Goal: Navigation & Orientation: Find specific page/section

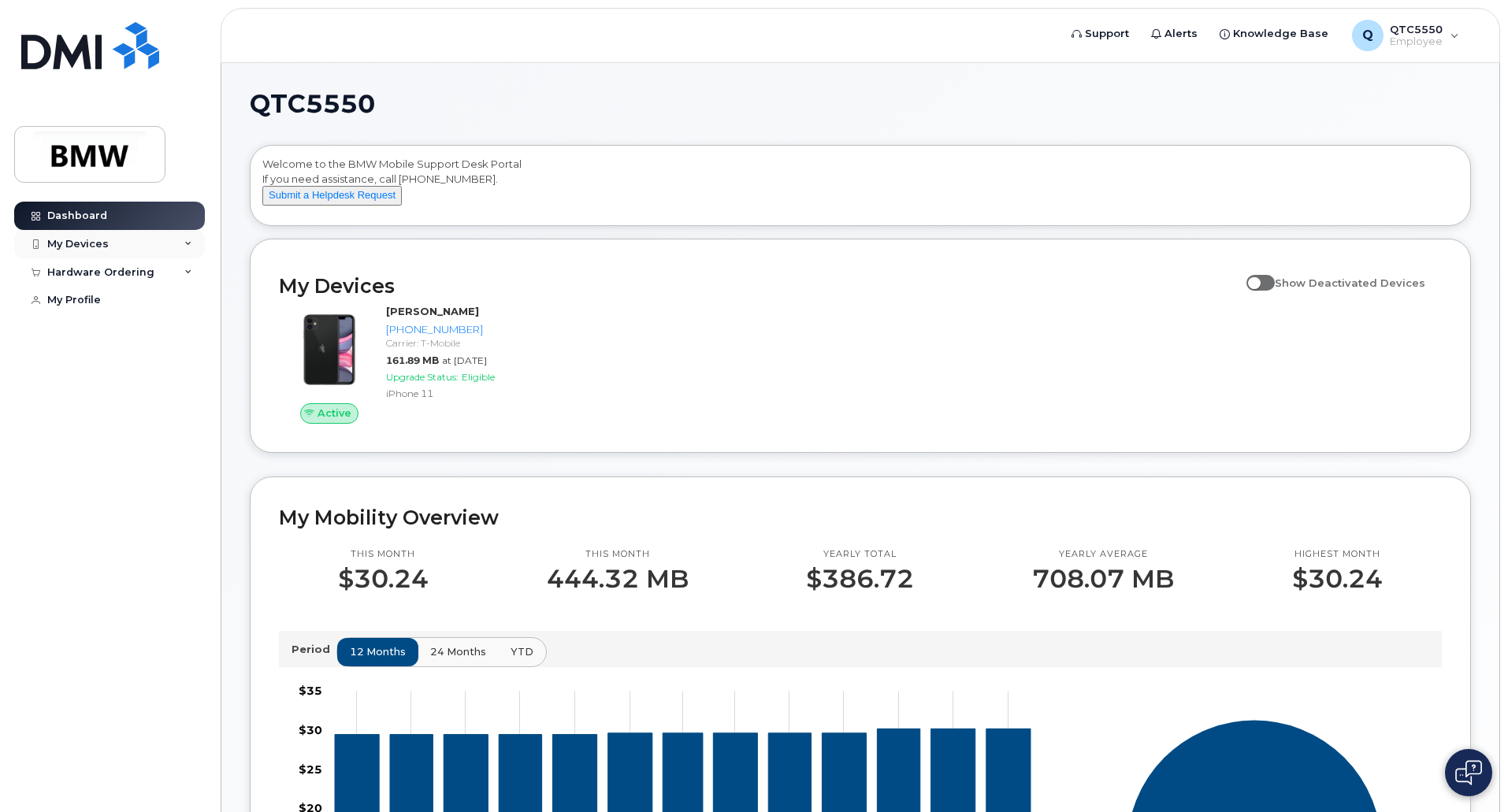
click at [188, 244] on icon at bounding box center [188, 244] width 7 height 7
click at [91, 302] on div "My Profile" at bounding box center [74, 301] width 54 height 13
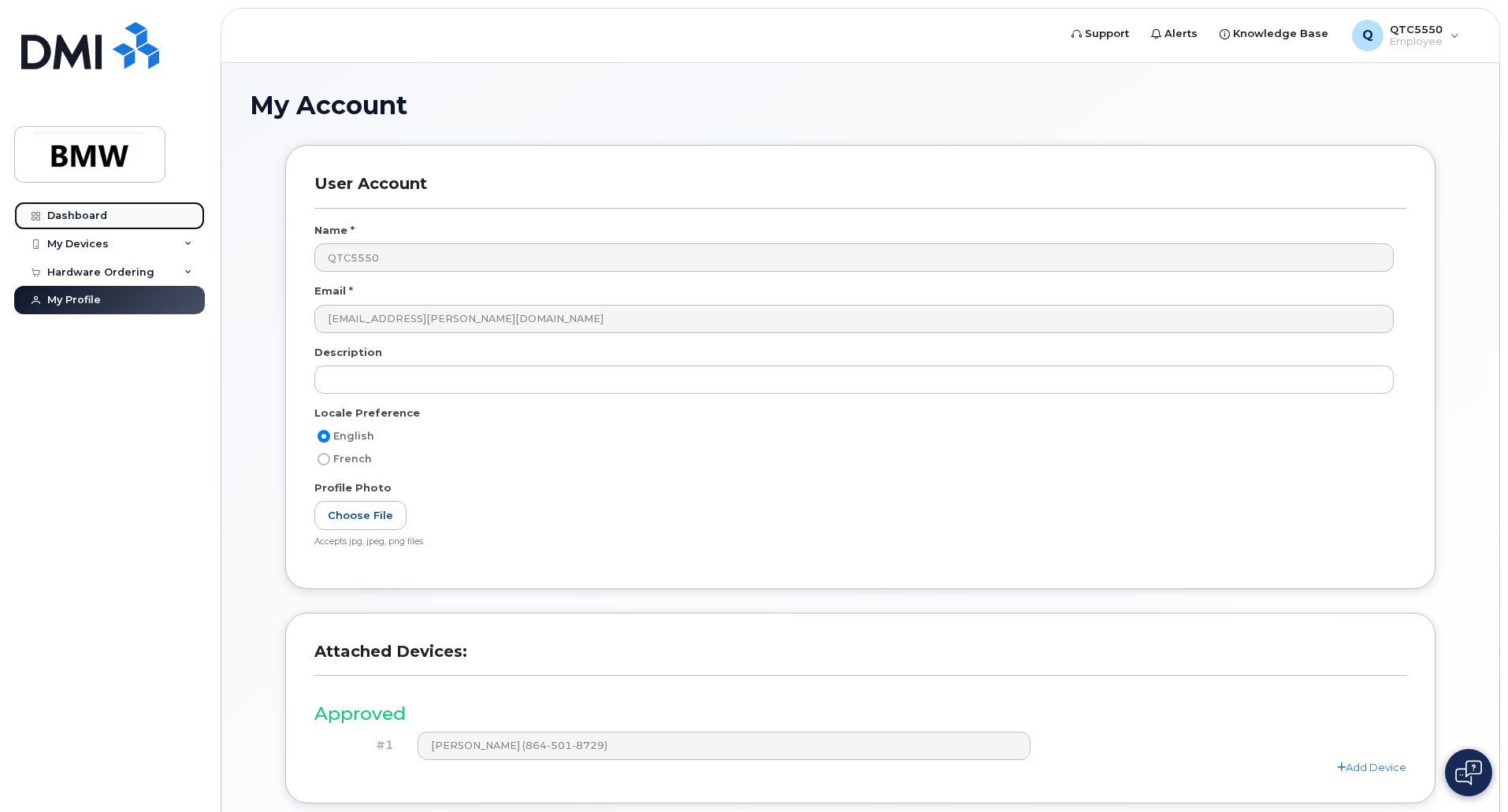
click at [76, 218] on div "Dashboard" at bounding box center [77, 216] width 60 height 13
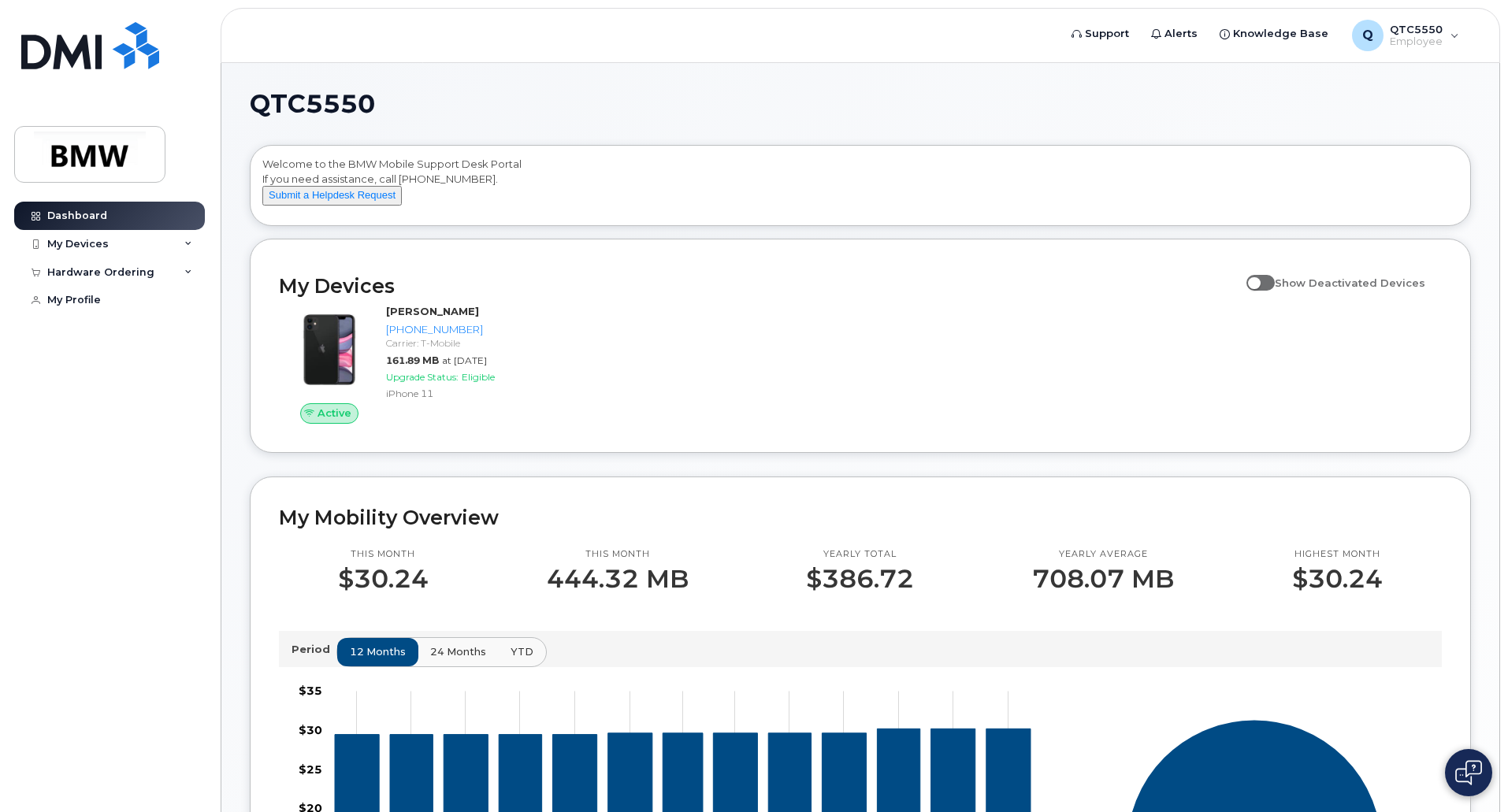
click at [1268, 290] on span at bounding box center [1260, 282] width 29 height 16
click at [1259, 280] on input "Show Deactivated Devices" at bounding box center [1253, 275] width 13 height 13
click at [1269, 290] on span at bounding box center [1260, 282] width 29 height 16
click at [1259, 280] on input "Show Deactivated Devices" at bounding box center [1253, 275] width 13 height 13
checkbox input "false"
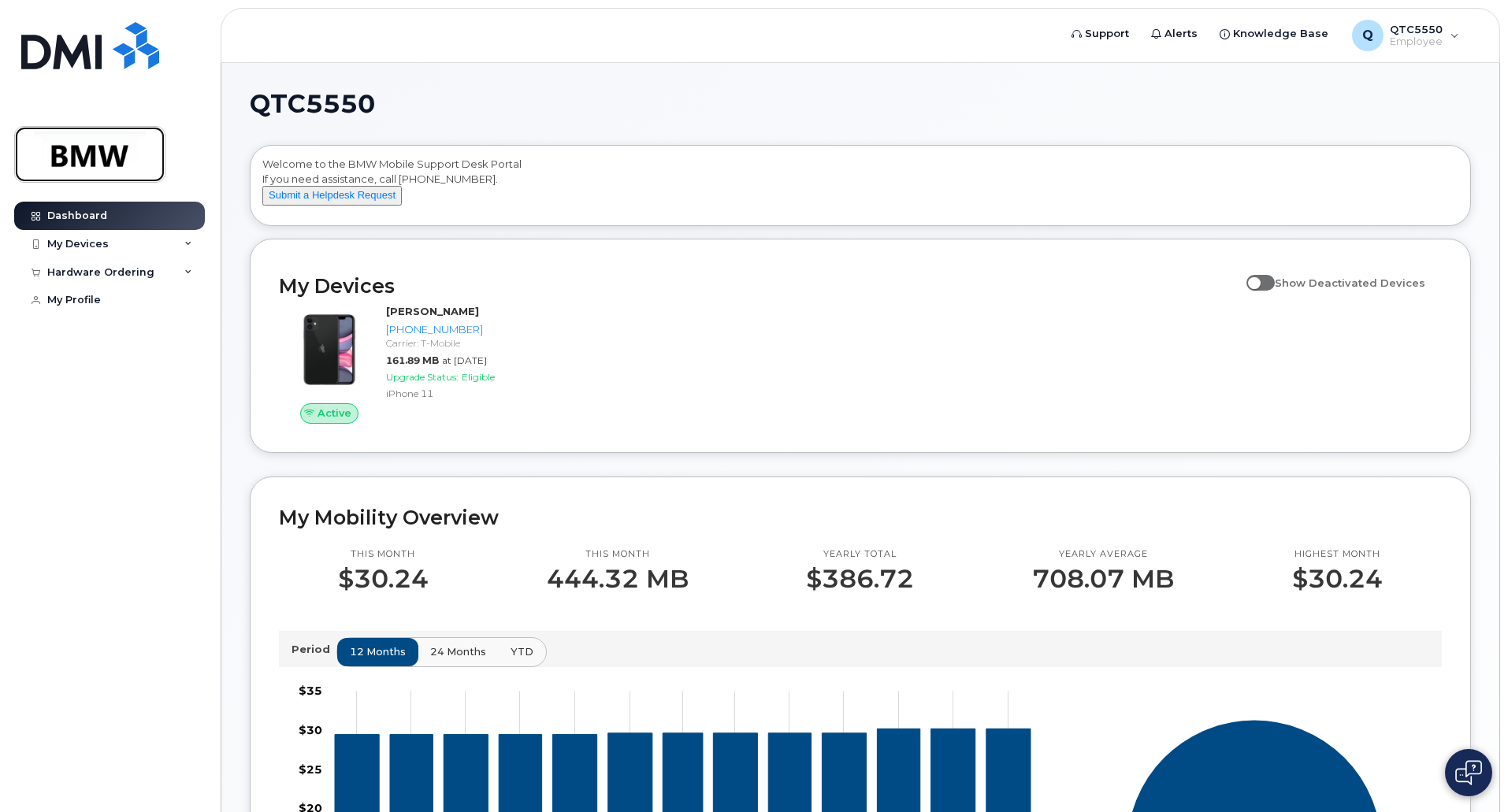
click at [97, 154] on img at bounding box center [89, 154] width 122 height 45
click at [1190, 30] on span "Alerts" at bounding box center [1181, 33] width 33 height 16
click at [1187, 31] on span "Alerts" at bounding box center [1181, 33] width 33 height 16
click at [1437, 32] on span "QTC5550" at bounding box center [1416, 30] width 53 height 13
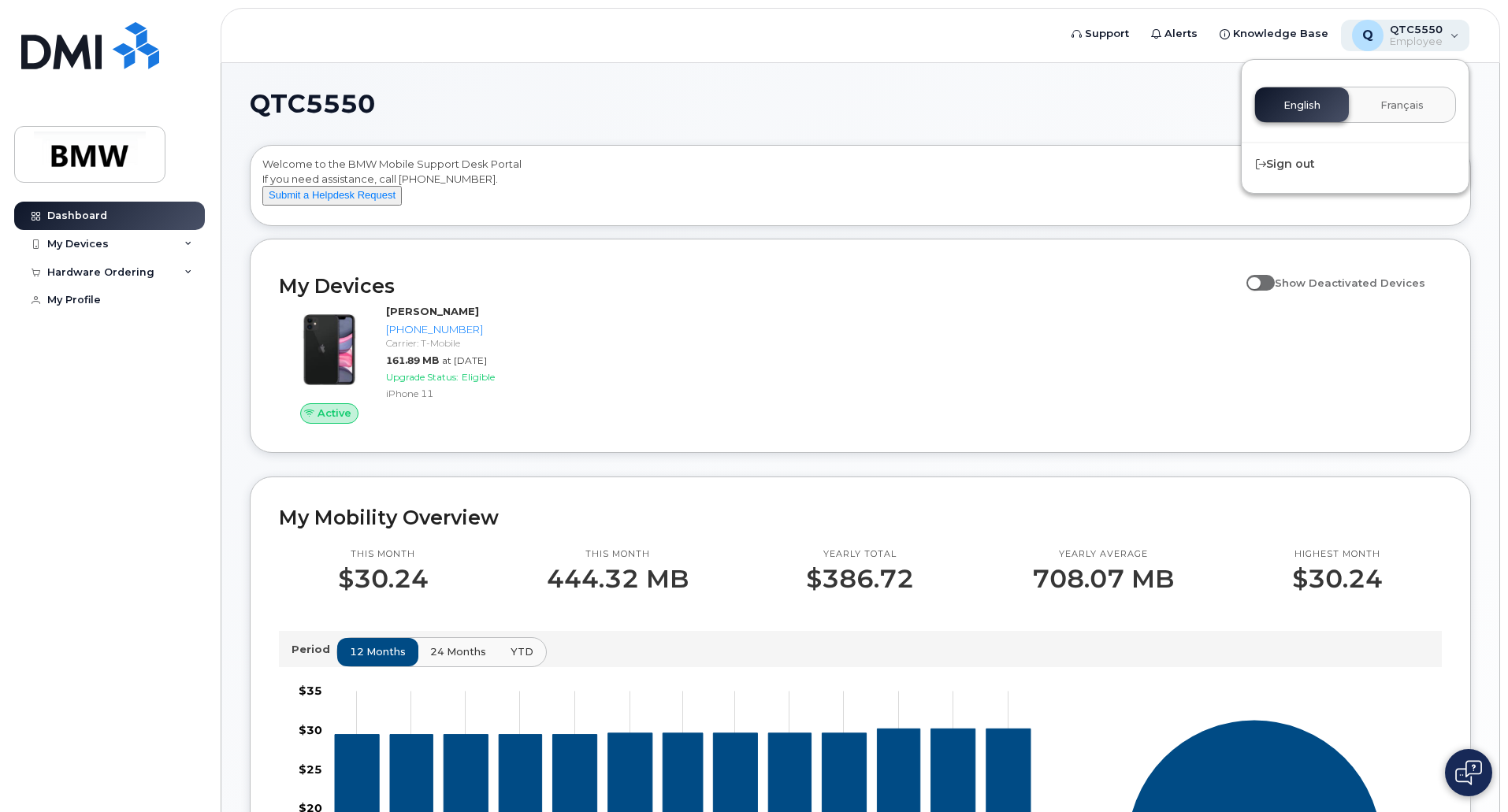
click at [1437, 32] on span "QTC5550" at bounding box center [1416, 30] width 53 height 13
